Goal: Find specific page/section: Find specific page/section

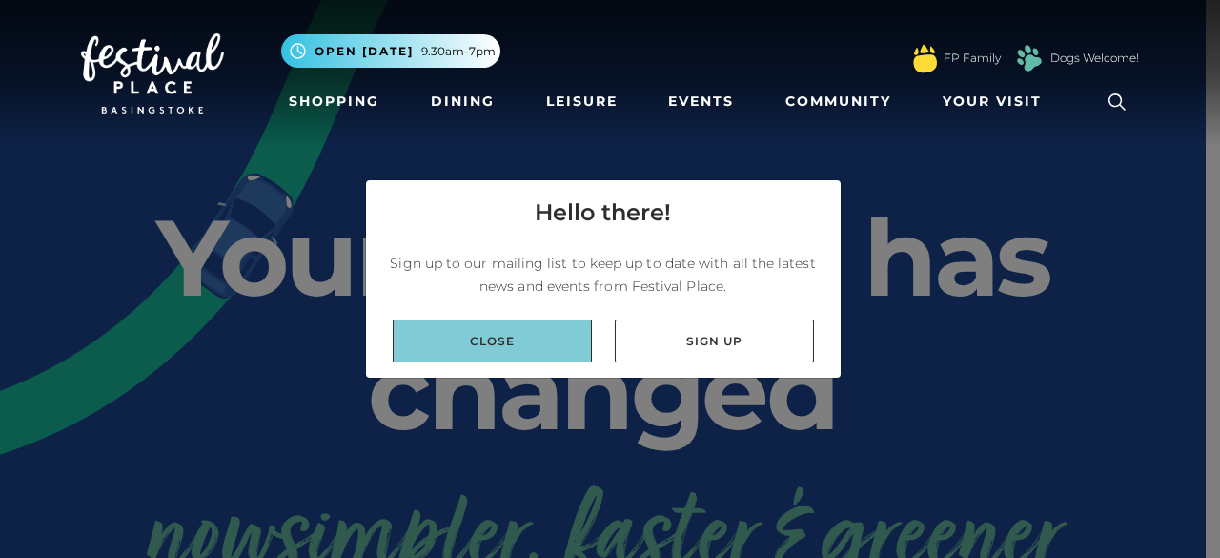
click at [561, 352] on link "Close" at bounding box center [492, 340] width 199 height 43
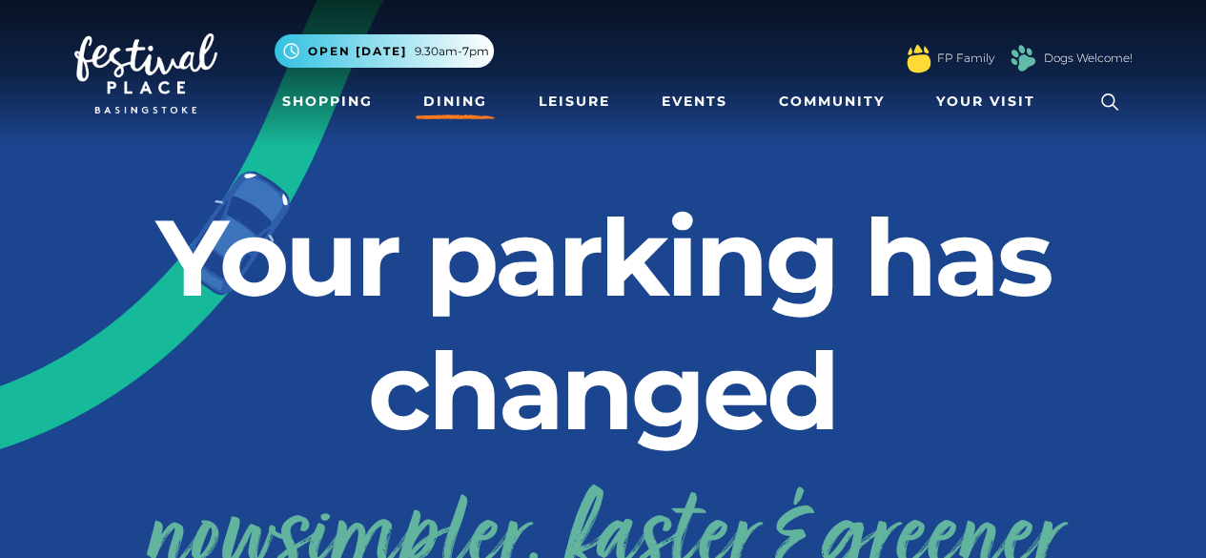
click at [442, 112] on link "Dining" at bounding box center [455, 101] width 79 height 35
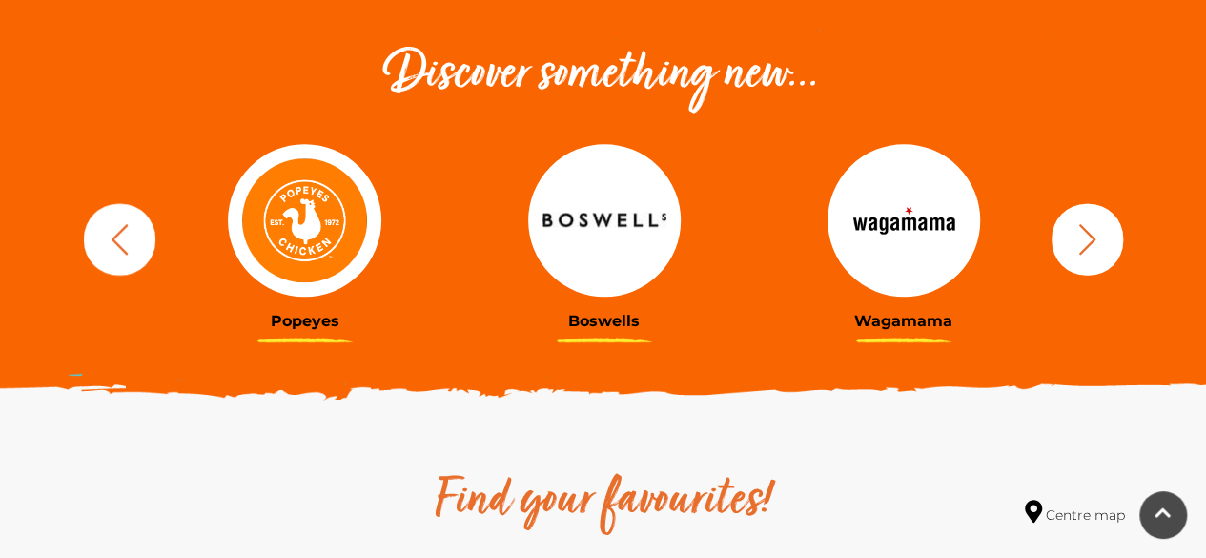
scroll to position [683, 0]
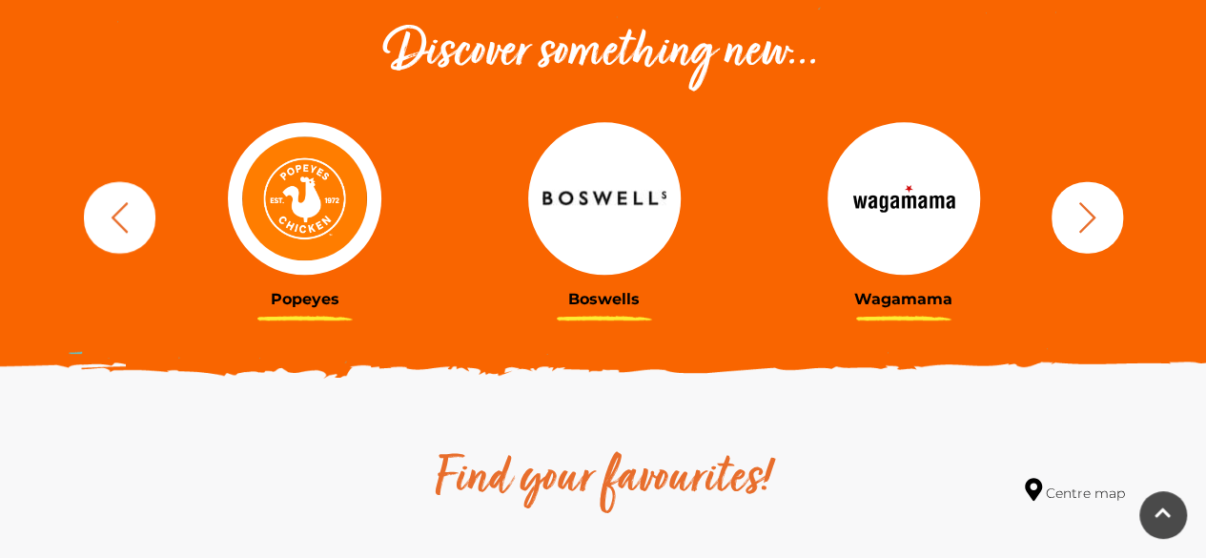
click at [1096, 232] on icon "button" at bounding box center [1087, 216] width 35 height 35
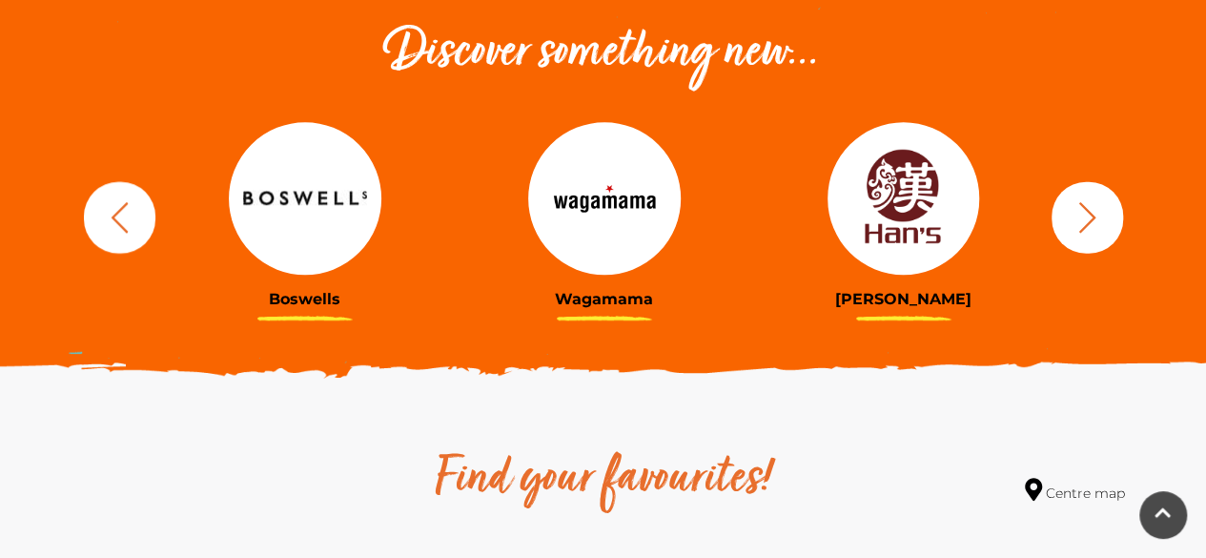
click at [1096, 232] on icon "button" at bounding box center [1087, 216] width 35 height 35
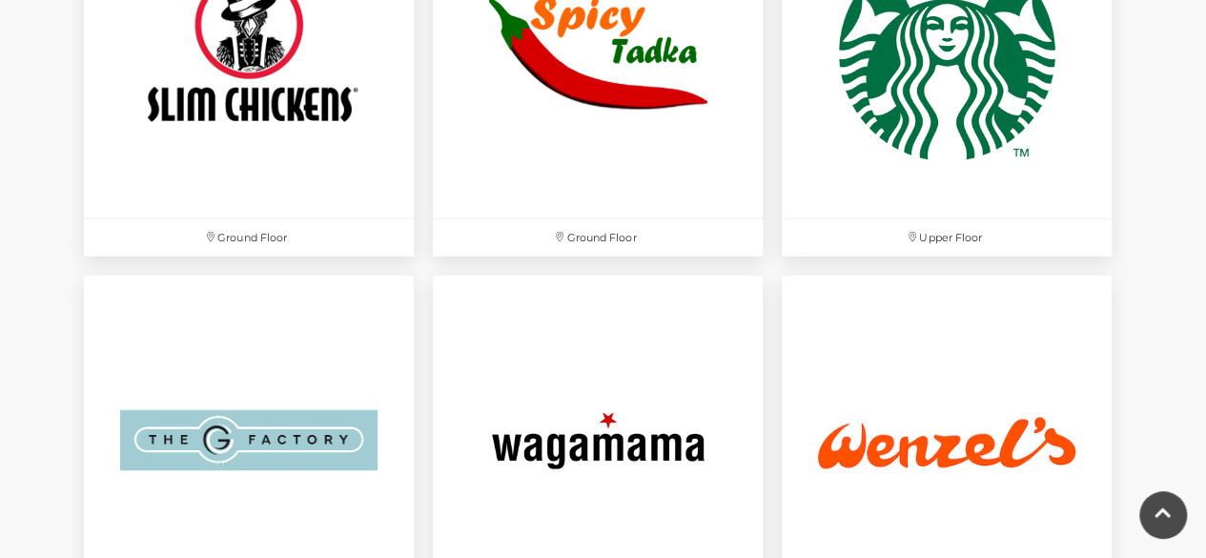
scroll to position [5789, 0]
